Goal: Download file/media

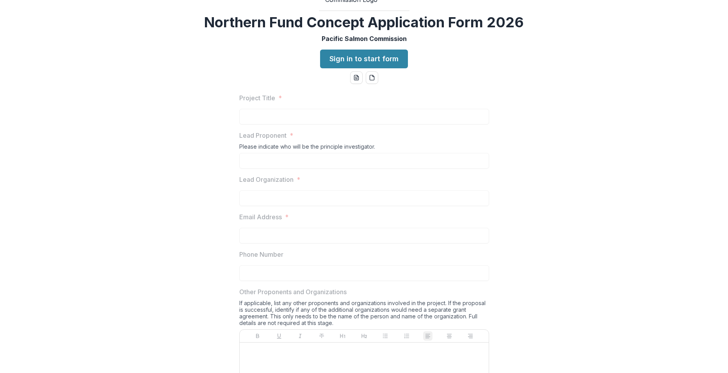
scroll to position [17, 0]
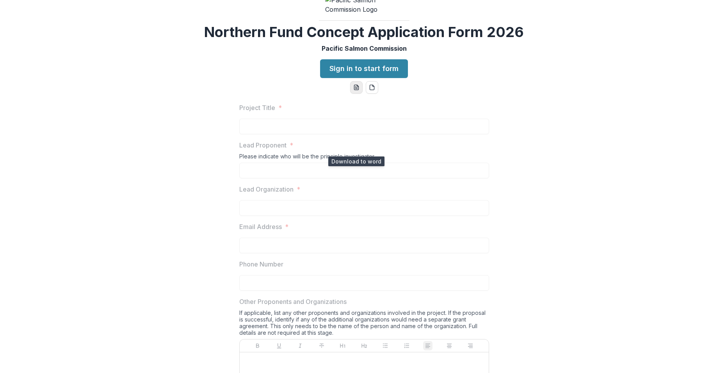
click at [354, 91] on icon "word-download" at bounding box center [356, 87] width 6 height 6
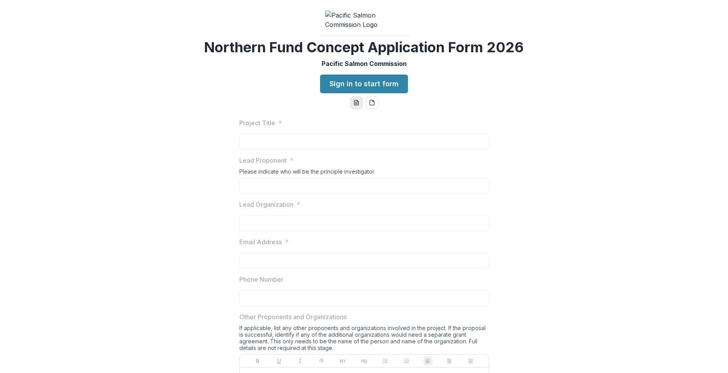
scroll to position [0, 0]
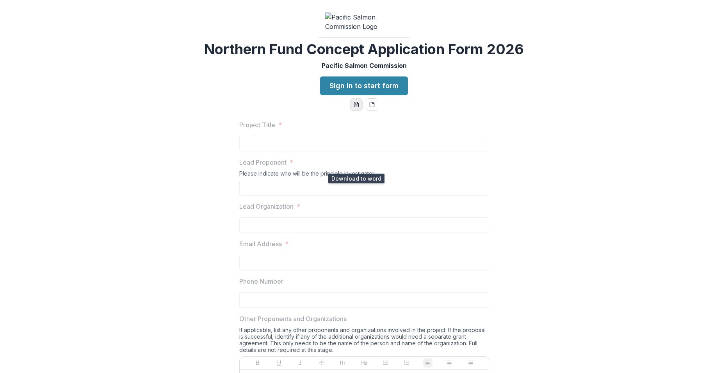
click at [355, 108] on icon "word-download" at bounding box center [356, 104] width 6 height 6
drag, startPoint x: 264, startPoint y: 156, endPoint x: 260, endPoint y: 156, distance: 4.7
click at [264, 156] on div "Northern Fund Concept Application Form 2026 Pacific Salmon Commission Sign in t…" at bounding box center [364, 186] width 728 height 373
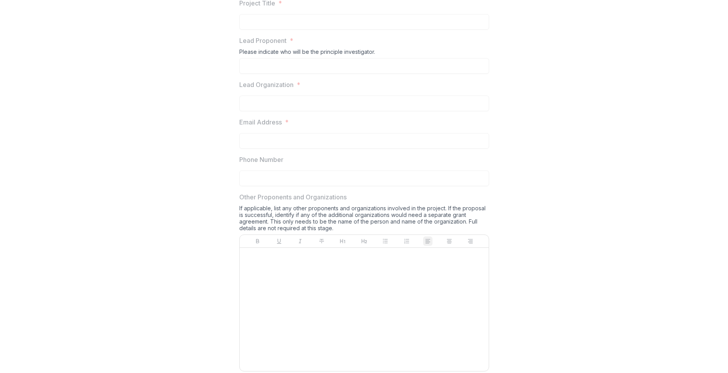
scroll to position [117, 0]
